Goal: Information Seeking & Learning: Learn about a topic

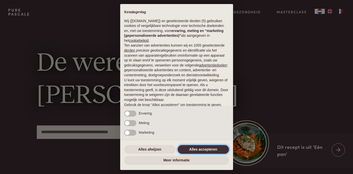
click at [198, 148] on button "Alles accepteren" at bounding box center [202, 149] width 51 height 9
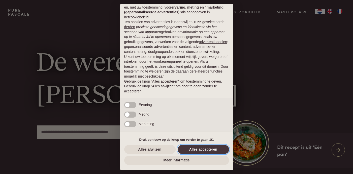
click at [203, 151] on button "Alles accepteren" at bounding box center [202, 149] width 51 height 9
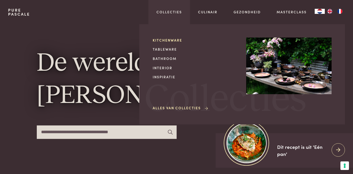
click at [168, 39] on link "Kitchenware" at bounding box center [195, 40] width 85 height 5
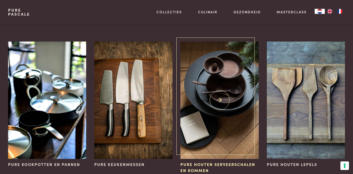
scroll to position [60, 0]
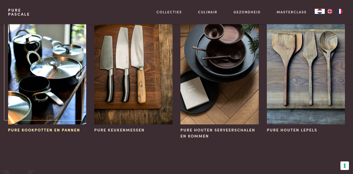
click at [50, 67] on img at bounding box center [47, 65] width 78 height 117
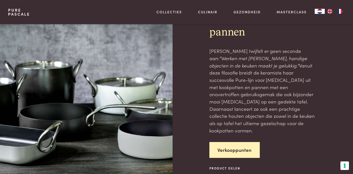
scroll to position [59, 0]
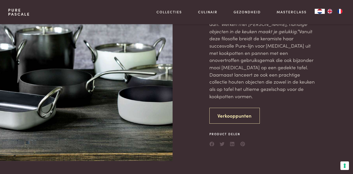
click at [232, 112] on link "Verkooppunten" at bounding box center [234, 116] width 51 height 16
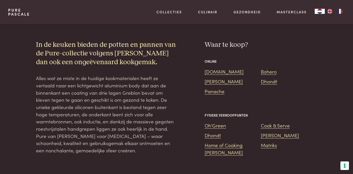
scroll to position [452, 0]
click at [218, 78] on link "De Bijenkorf" at bounding box center [223, 81] width 38 height 7
click at [219, 78] on link "De Bijenkorf" at bounding box center [223, 81] width 38 height 7
click at [213, 68] on link "Bol.com" at bounding box center [223, 71] width 39 height 7
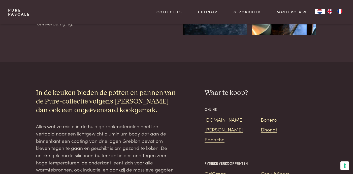
scroll to position [418, 0]
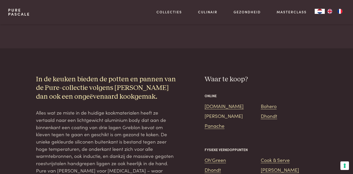
click at [219, 112] on link "De Bijenkorf" at bounding box center [223, 115] width 38 height 7
click at [216, 122] on link "Panache" at bounding box center [214, 125] width 20 height 7
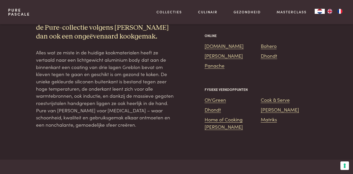
scroll to position [448, 0]
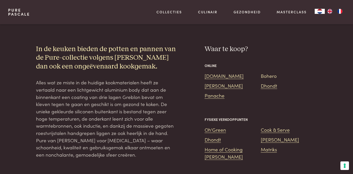
click at [269, 72] on link "Bohero" at bounding box center [269, 75] width 16 height 7
click at [266, 72] on link "Bohero" at bounding box center [269, 75] width 16 height 7
click at [268, 82] on link "Dhondt" at bounding box center [269, 85] width 16 height 7
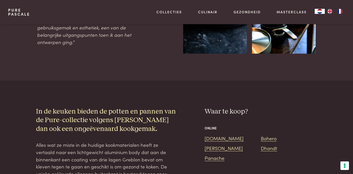
scroll to position [385, 0]
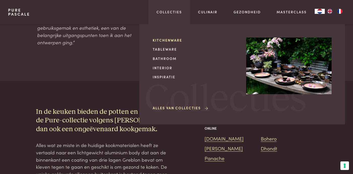
click at [166, 40] on link "Kitchenware" at bounding box center [195, 40] width 85 height 5
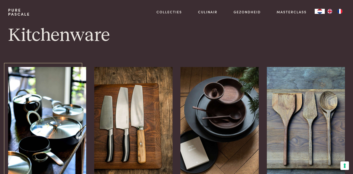
click at [40, 117] on img at bounding box center [47, 125] width 78 height 117
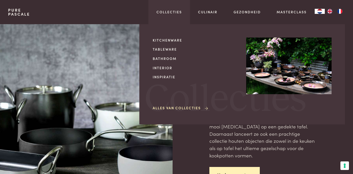
click at [182, 106] on link "Alles van Collecties" at bounding box center [181, 107] width 56 height 5
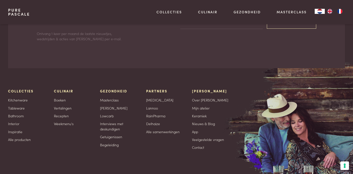
scroll to position [821, 0]
